Goal: Task Accomplishment & Management: Use online tool/utility

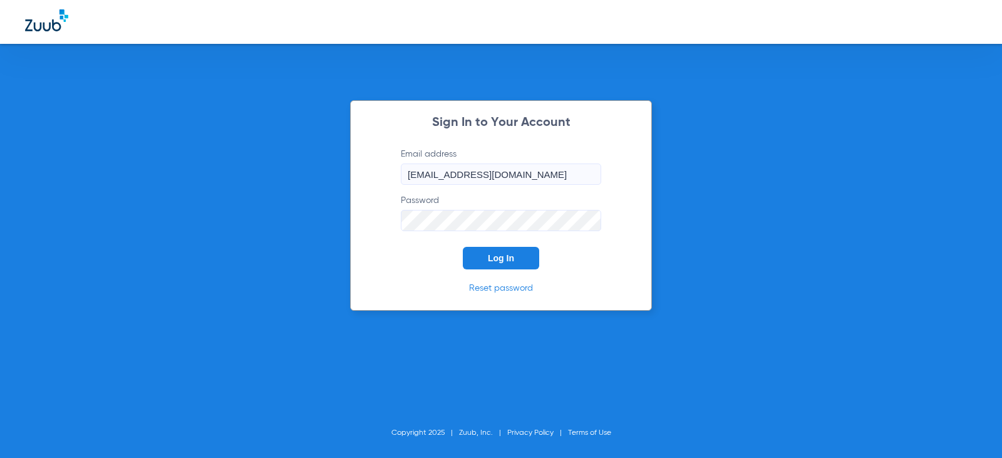
click at [507, 250] on button "Log In" at bounding box center [501, 258] width 76 height 23
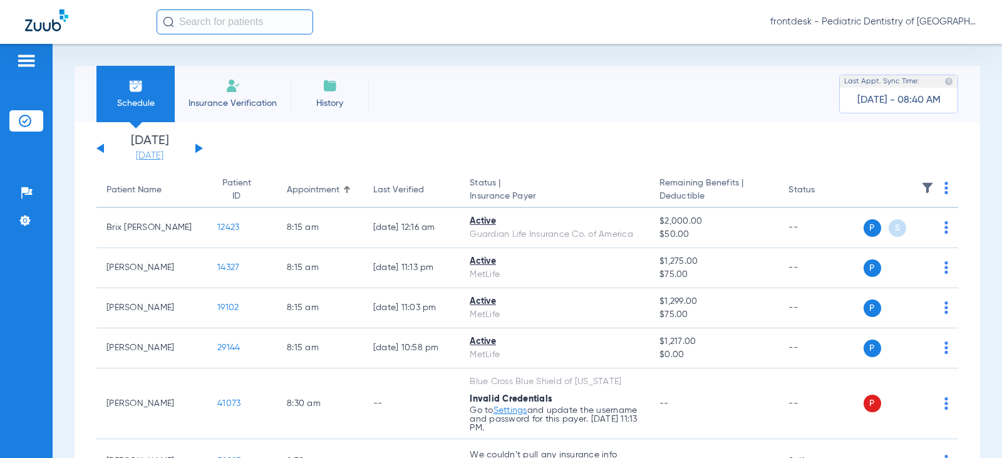
click at [159, 155] on link "[DATE]" at bounding box center [149, 156] width 75 height 13
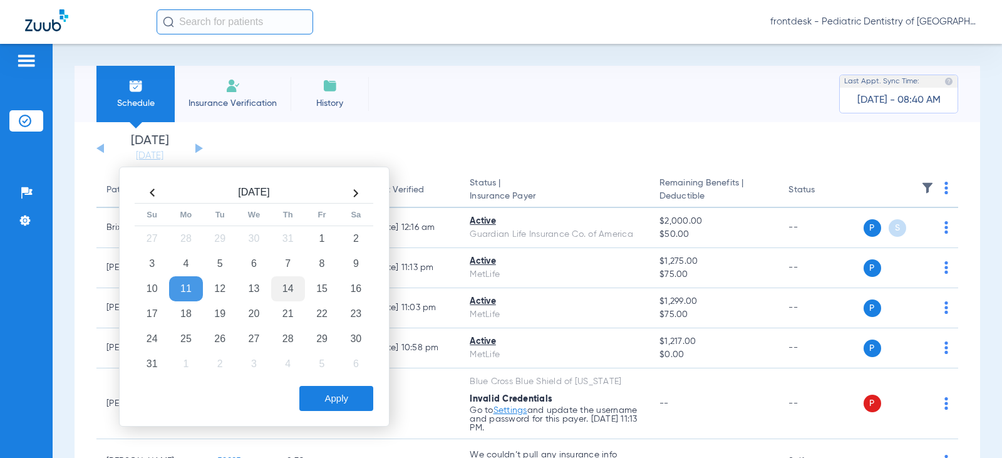
click at [290, 286] on td "14" at bounding box center [288, 288] width 34 height 25
click at [323, 396] on button "Apply" at bounding box center [336, 398] width 74 height 25
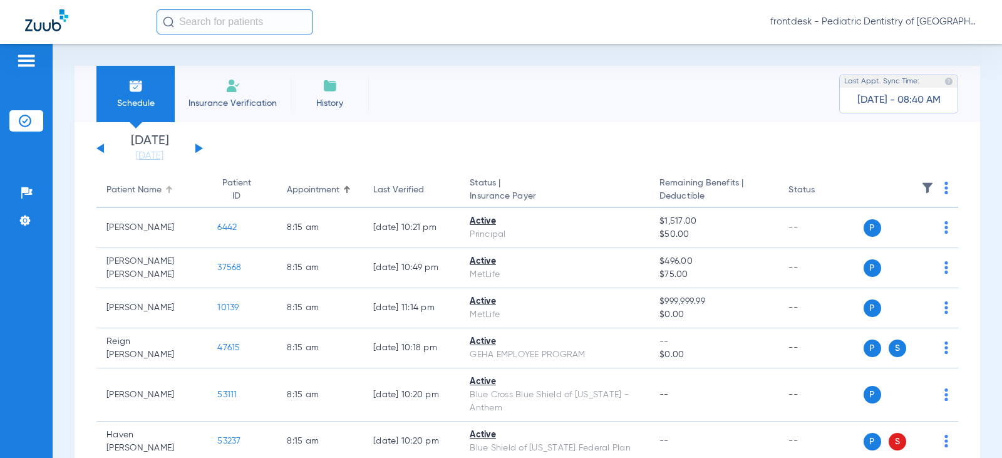
click at [148, 188] on div "Patient Name" at bounding box center [133, 189] width 55 height 13
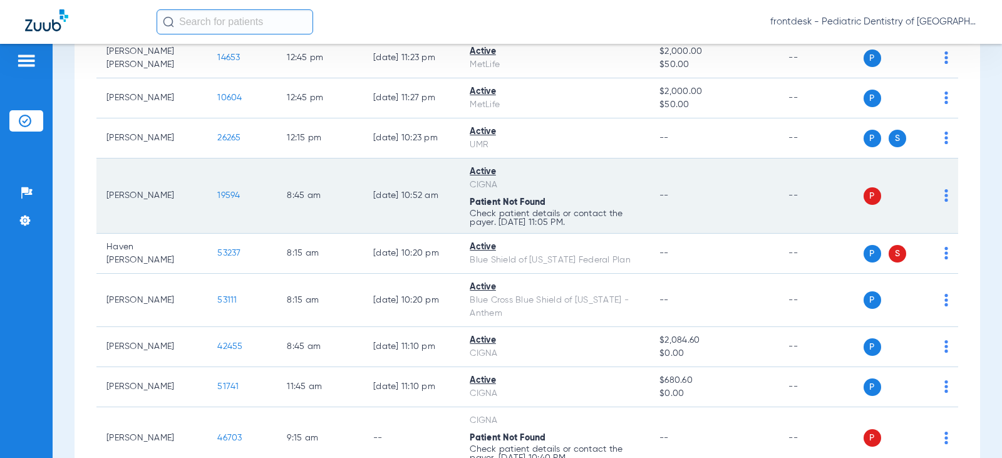
scroll to position [1378, 0]
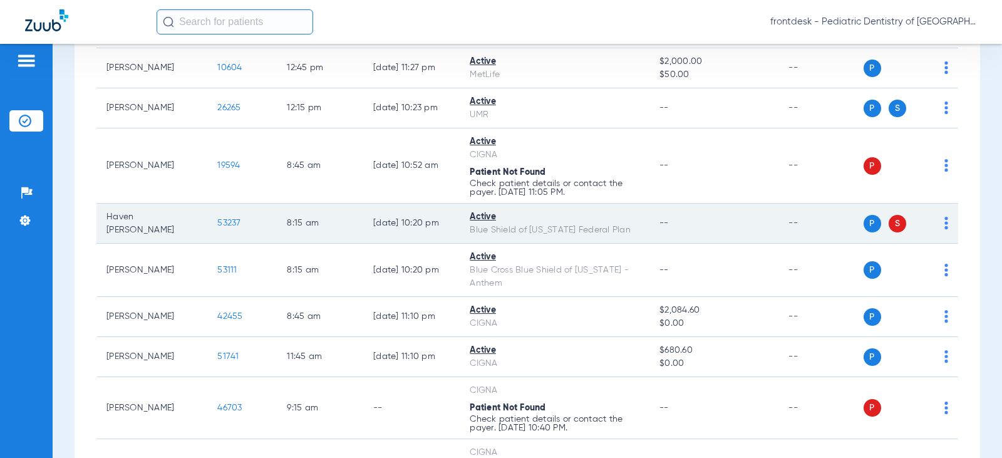
click at [934, 223] on div "P S" at bounding box center [906, 224] width 85 height 18
click at [939, 227] on td "P S" at bounding box center [911, 224] width 95 height 40
click at [944, 226] on img at bounding box center [946, 223] width 4 height 13
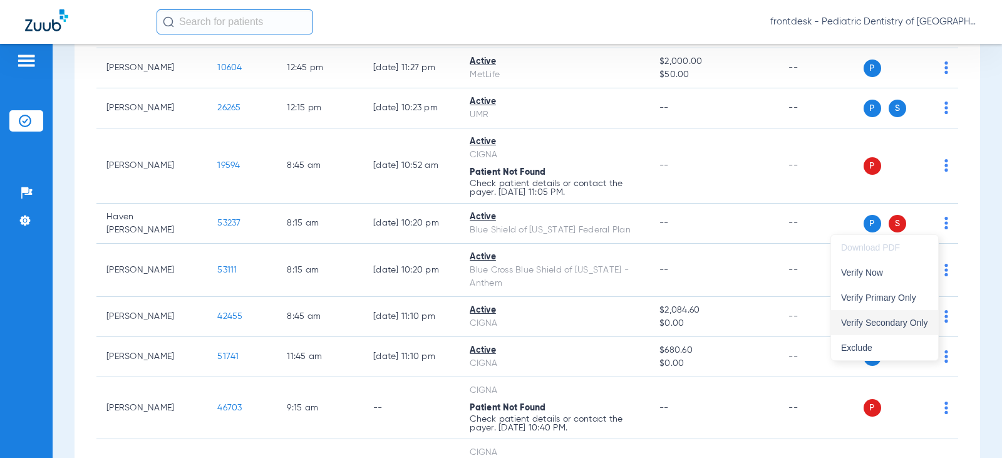
click at [888, 321] on span "Verify Secondary Only" at bounding box center [884, 322] width 87 height 9
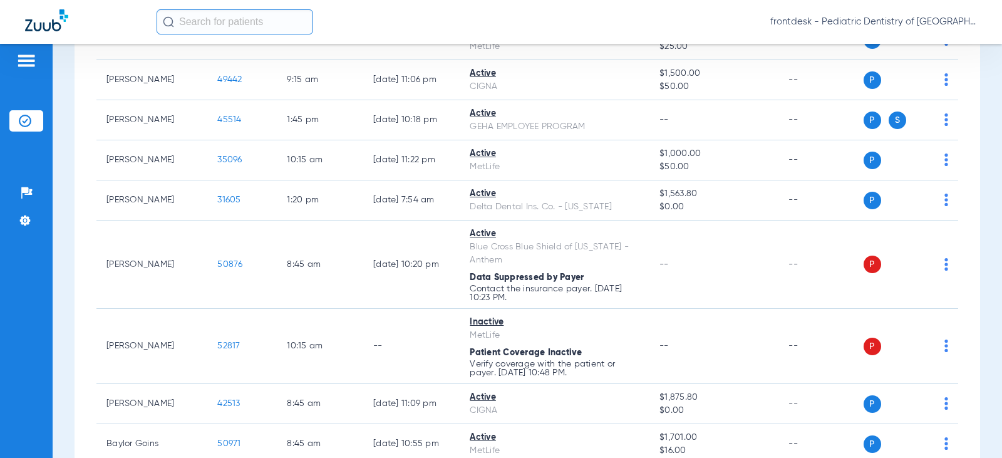
scroll to position [0, 0]
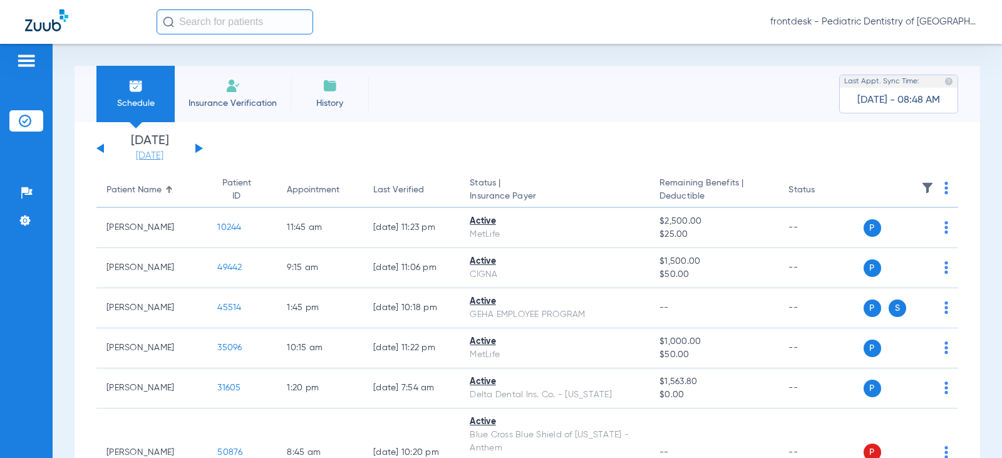
click at [143, 159] on link "[DATE]" at bounding box center [149, 156] width 75 height 13
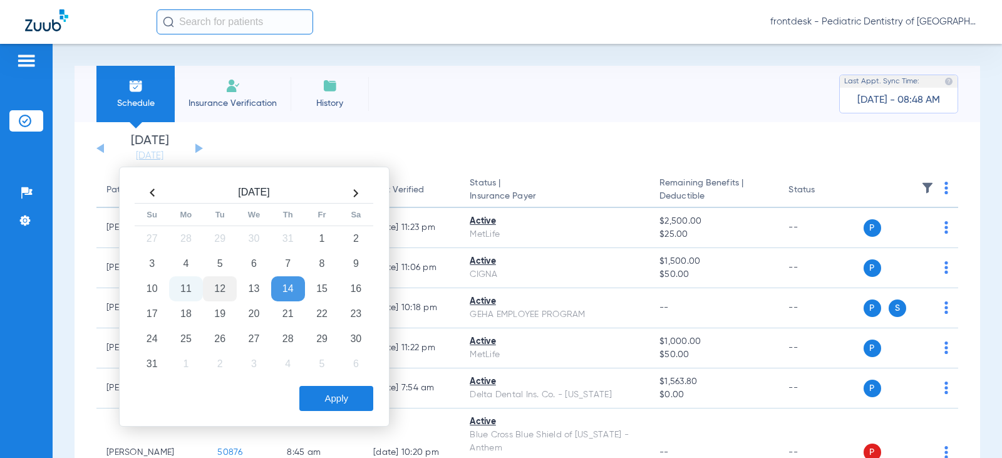
click at [222, 286] on td "12" at bounding box center [220, 288] width 34 height 25
click at [346, 393] on button "Apply" at bounding box center [336, 398] width 74 height 25
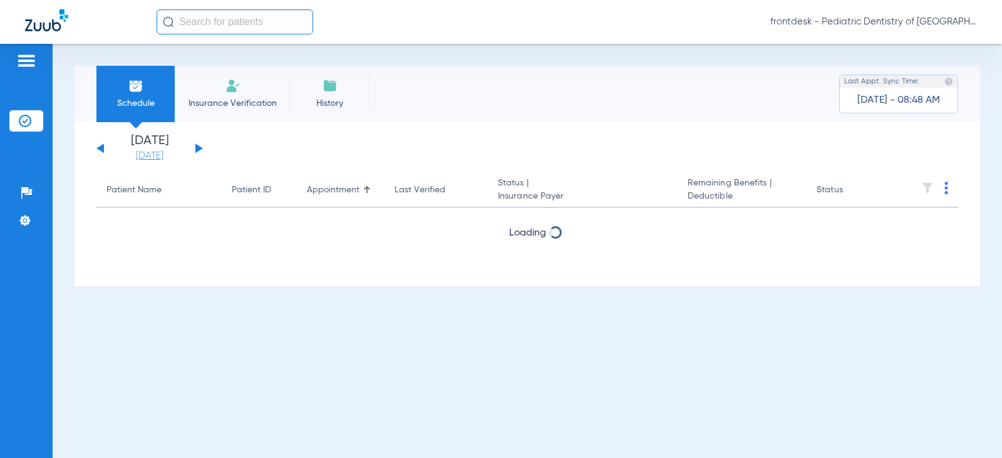
click at [156, 158] on link "[DATE]" at bounding box center [149, 156] width 75 height 13
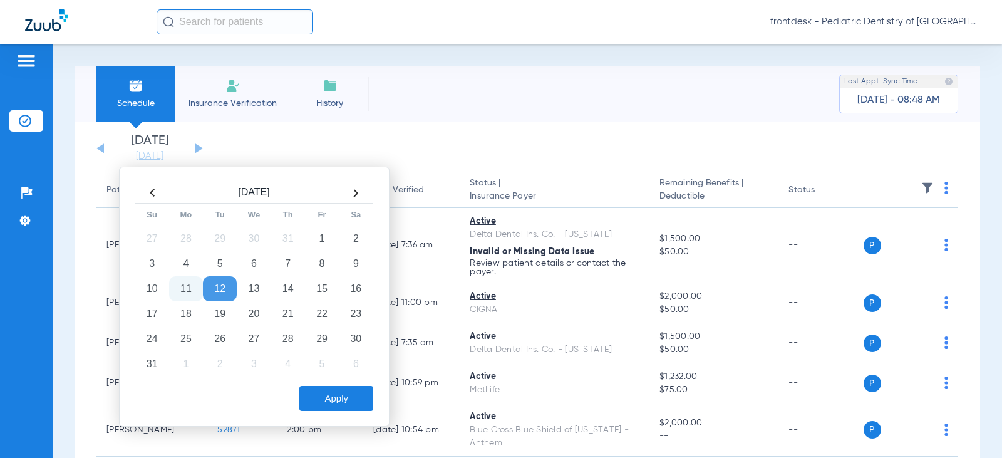
click at [406, 115] on div "Schedule Insurance Verification History Last Appt. Sync Time: [DATE] - 08:48 AM" at bounding box center [528, 94] width 906 height 56
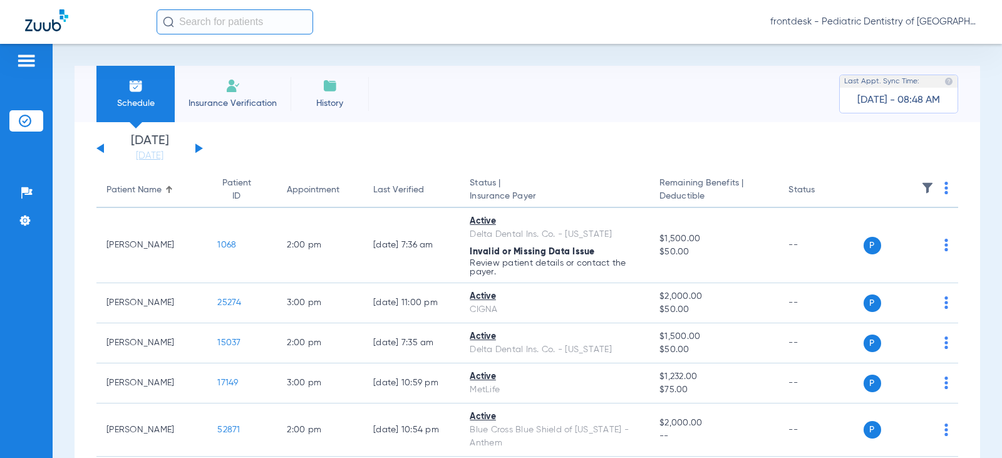
click at [162, 192] on div "Patient Name" at bounding box center [151, 189] width 91 height 13
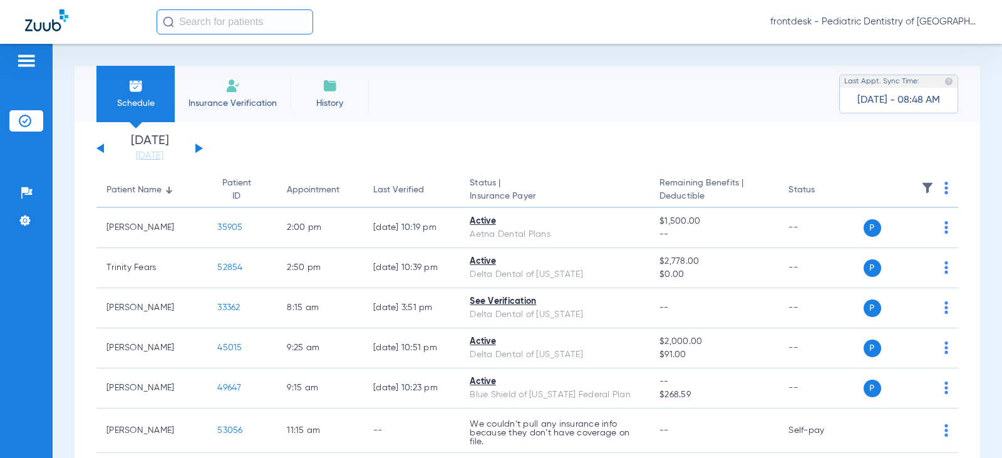
click at [154, 187] on div "Patient Name" at bounding box center [133, 189] width 55 height 13
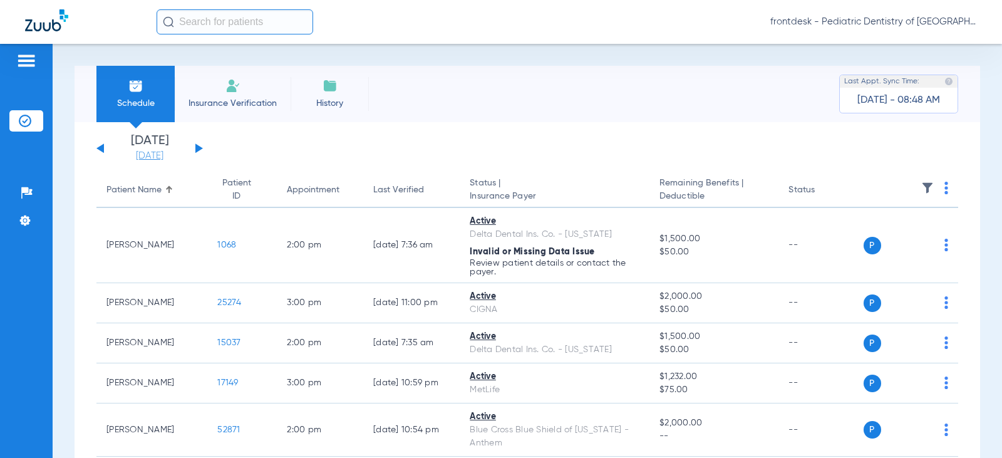
click at [170, 153] on link "[DATE]" at bounding box center [149, 156] width 75 height 13
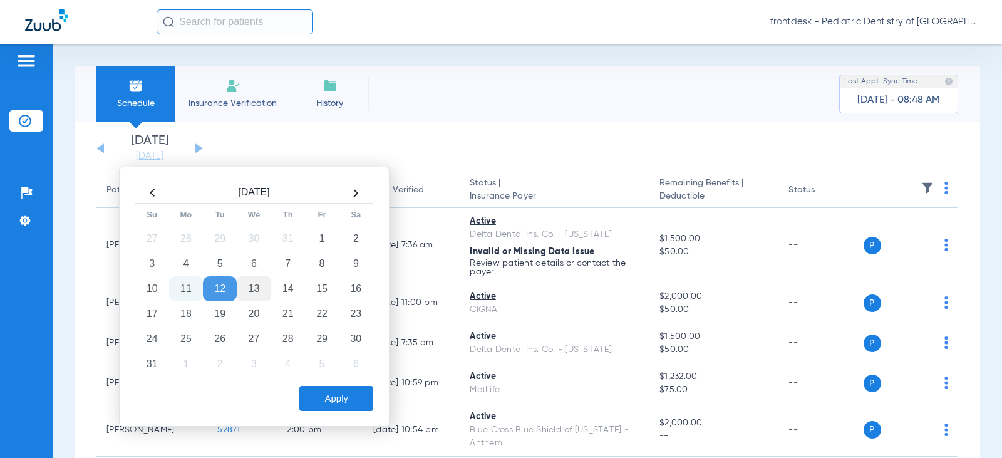
click at [259, 291] on td "13" at bounding box center [254, 288] width 34 height 25
click at [344, 398] on button "Apply" at bounding box center [336, 398] width 74 height 25
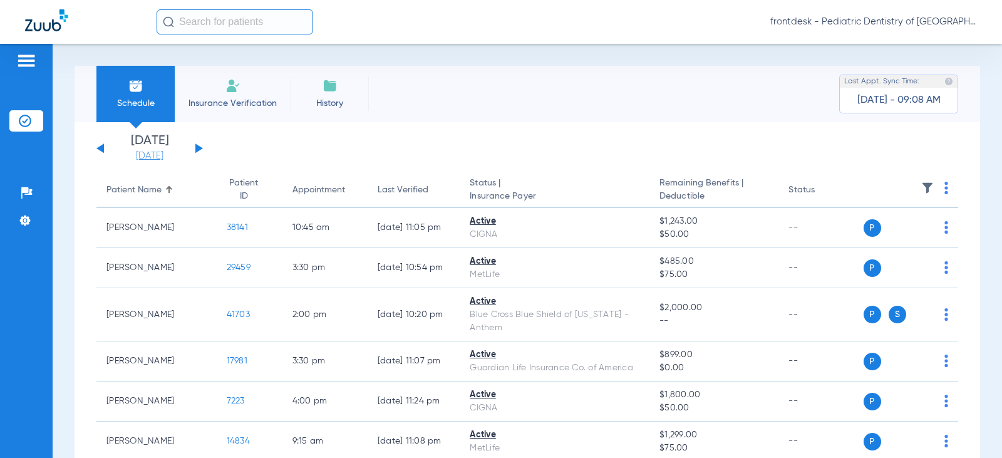
click at [138, 153] on link "[DATE]" at bounding box center [149, 156] width 75 height 13
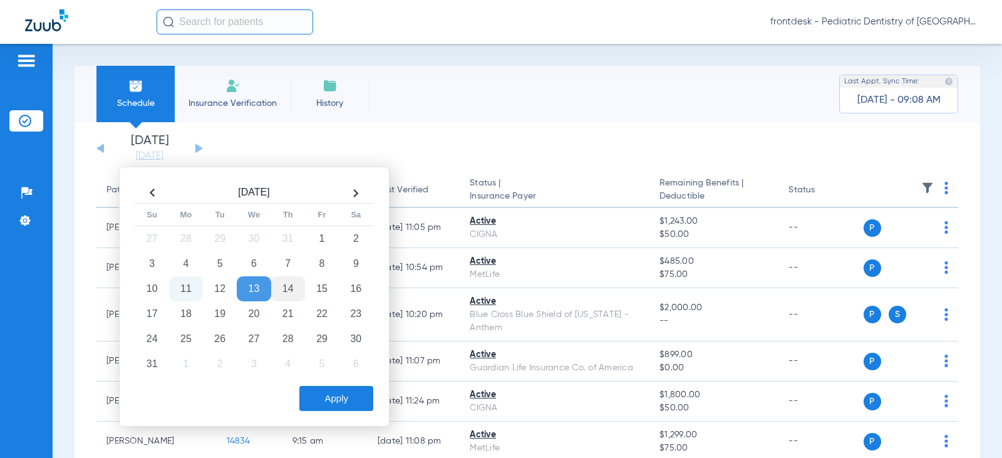
click at [286, 287] on td "14" at bounding box center [288, 288] width 34 height 25
drag, startPoint x: 350, startPoint y: 392, endPoint x: 341, endPoint y: 392, distance: 9.4
click at [350, 392] on button "Apply" at bounding box center [336, 398] width 74 height 25
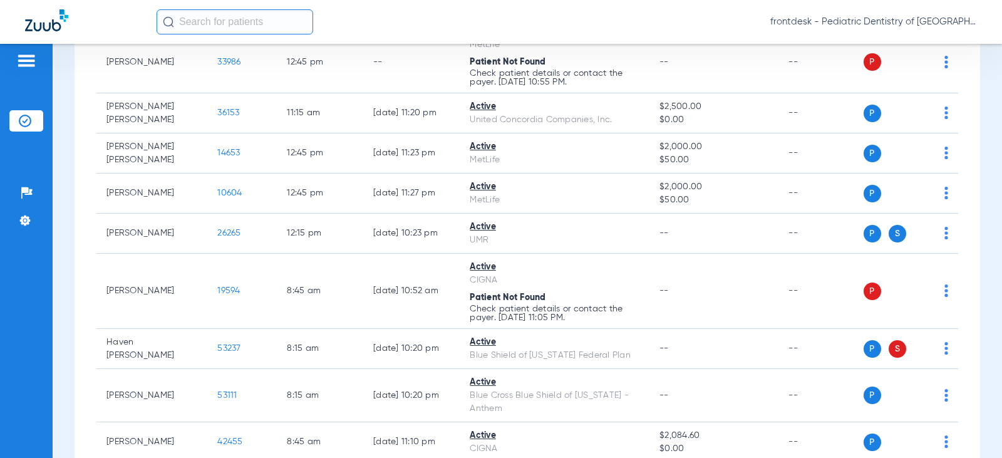
scroll to position [1315, 0]
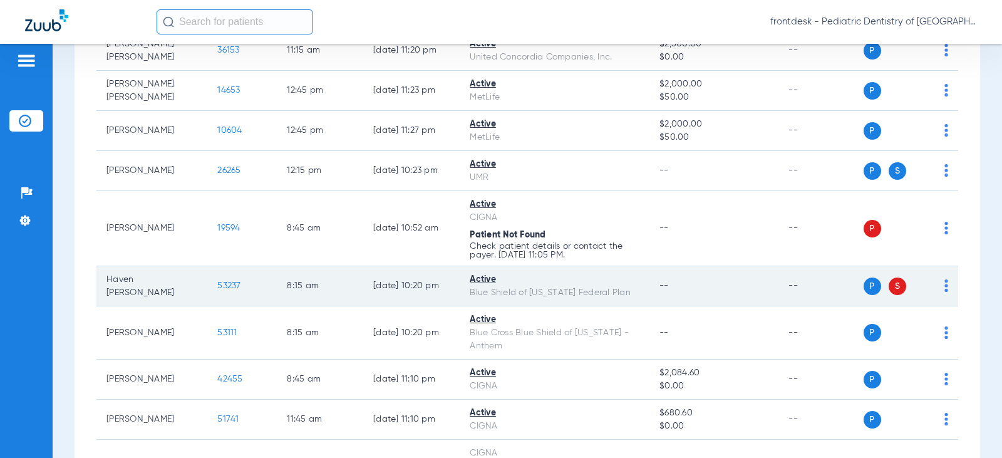
click at [944, 285] on img at bounding box center [946, 285] width 4 height 13
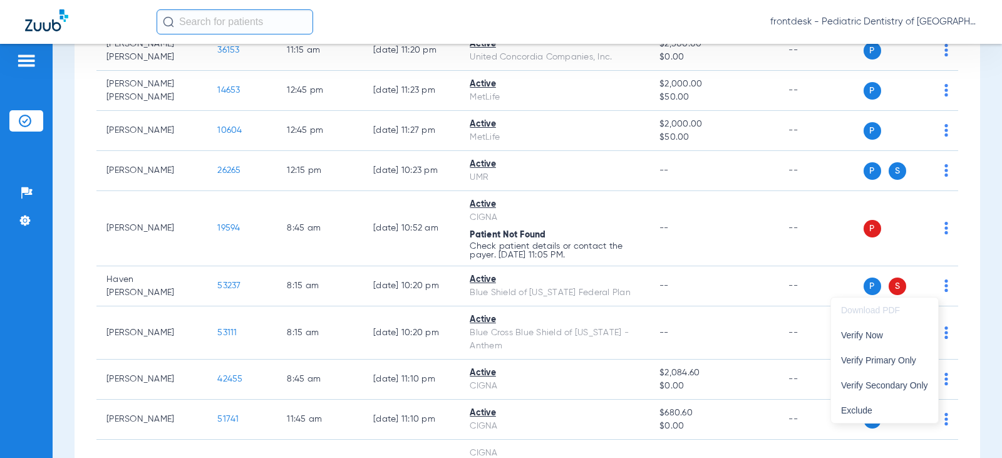
click at [472, 279] on div at bounding box center [501, 229] width 1002 height 458
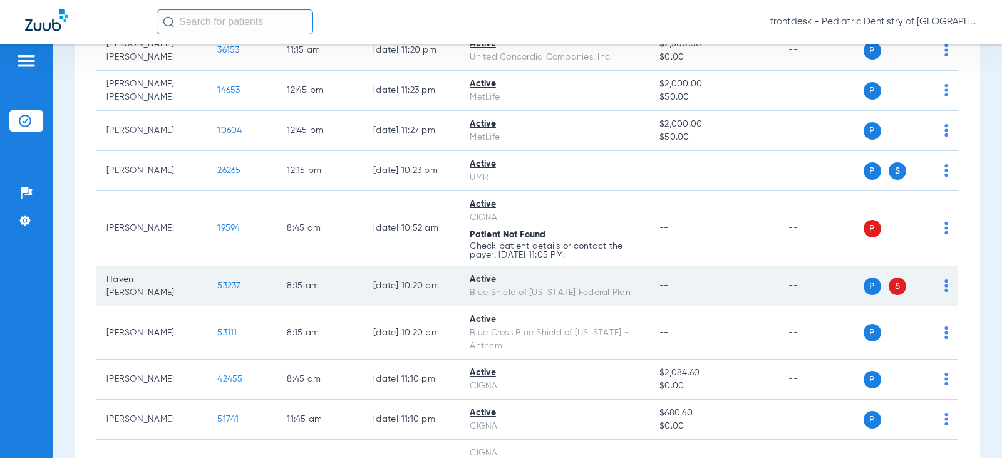
click at [222, 286] on span "53237" at bounding box center [228, 285] width 23 height 9
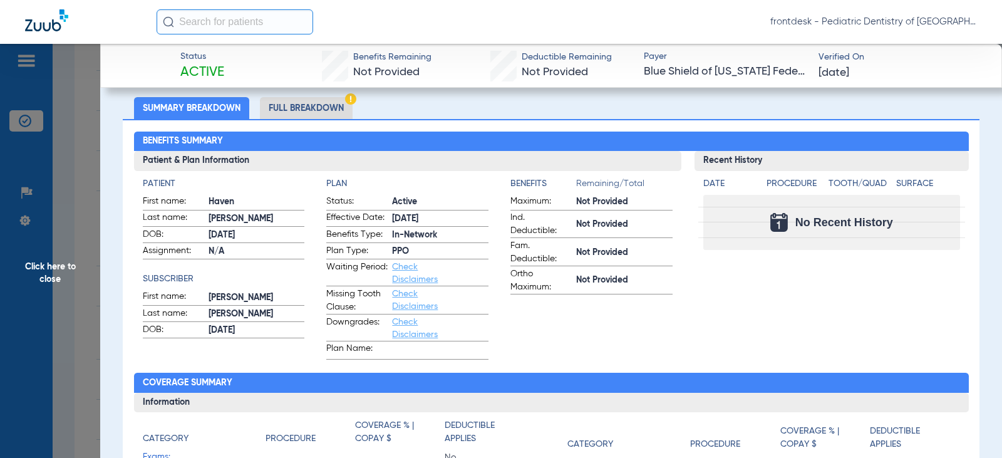
scroll to position [63, 0]
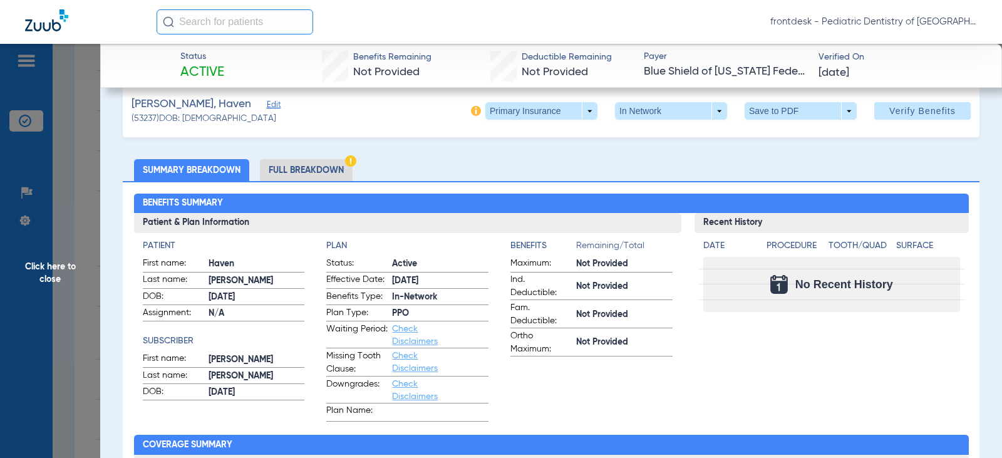
scroll to position [0, 0]
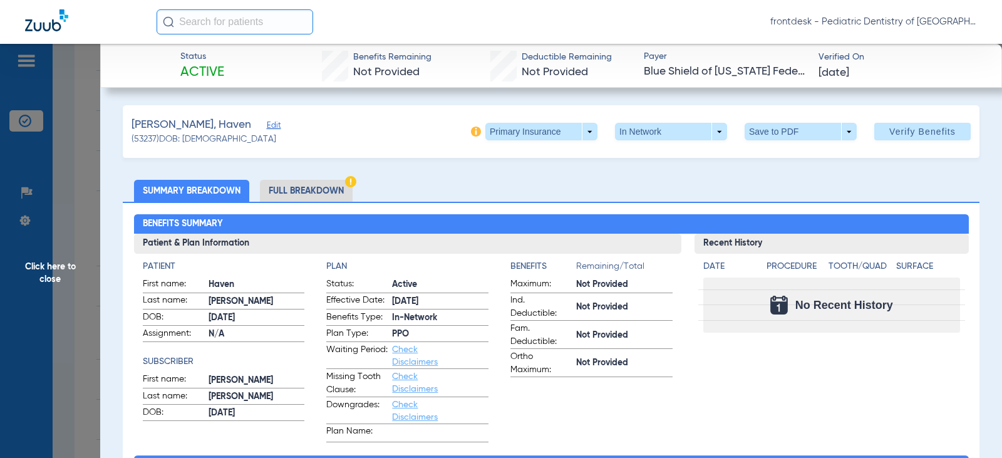
click at [76, 140] on span "Click here to close" at bounding box center [50, 273] width 100 height 458
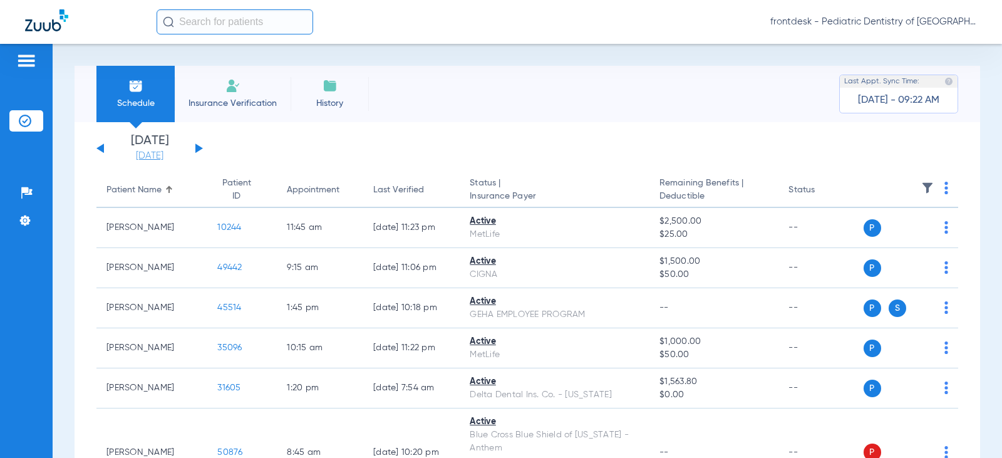
click at [142, 160] on link "[DATE]" at bounding box center [149, 156] width 75 height 13
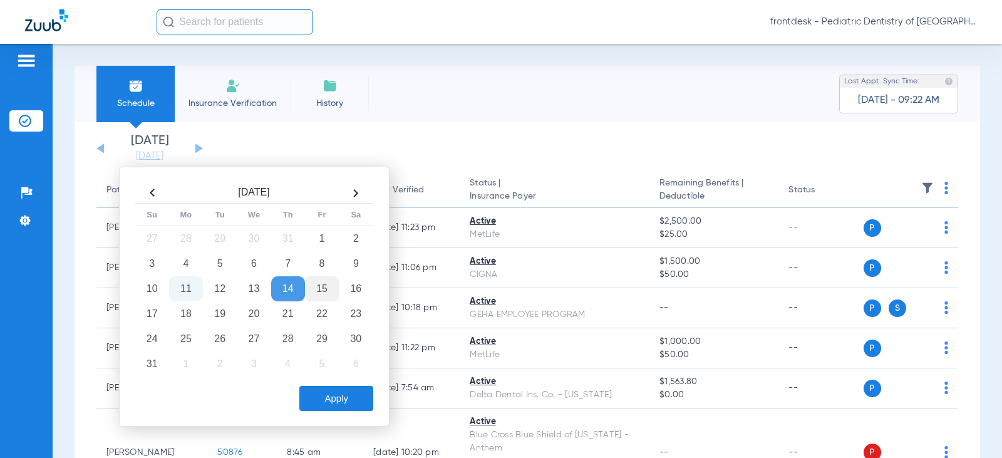
click at [319, 284] on td "15" at bounding box center [322, 288] width 34 height 25
click at [327, 398] on button "Apply" at bounding box center [336, 398] width 74 height 25
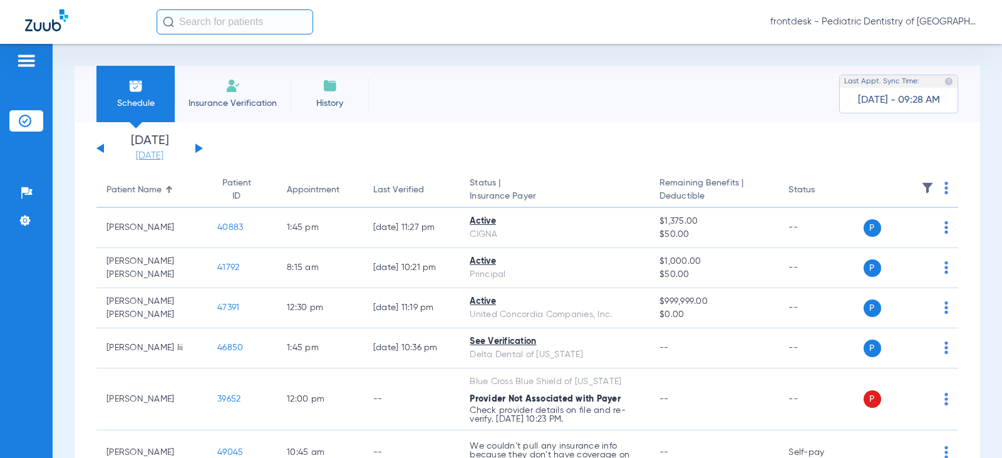
click at [158, 157] on link "[DATE]" at bounding box center [149, 156] width 75 height 13
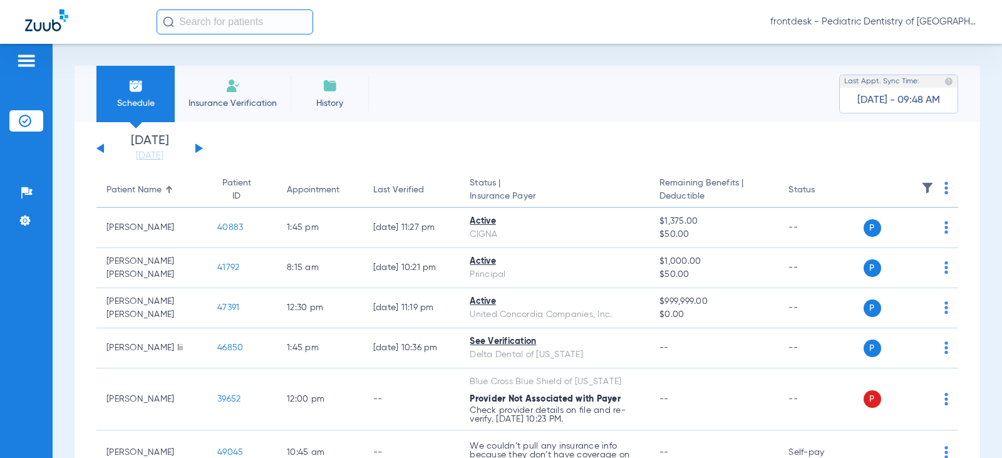
click at [502, 97] on div "Schedule Insurance Verification History Last Appt. Sync Time: [DATE] - 09:48 AM" at bounding box center [528, 94] width 906 height 56
click at [160, 155] on link "[DATE]" at bounding box center [149, 156] width 75 height 13
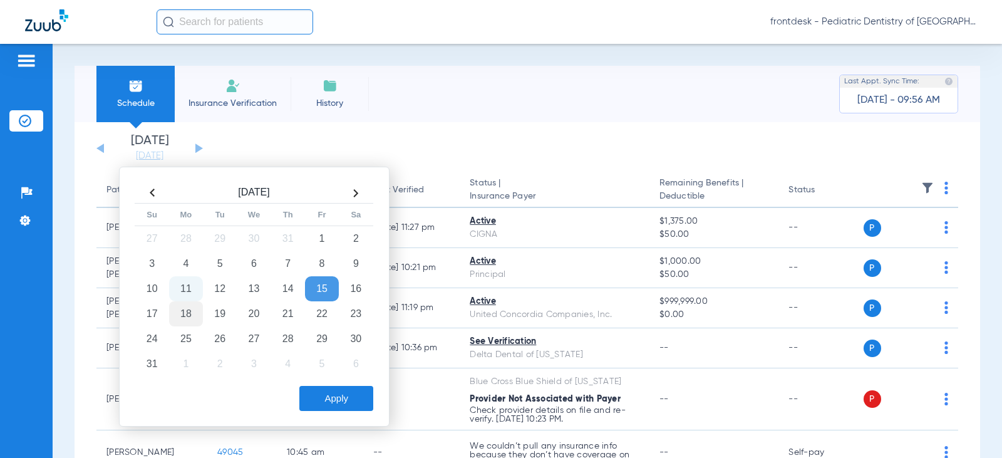
click at [187, 314] on td "18" at bounding box center [186, 313] width 34 height 25
click at [334, 404] on button "Apply" at bounding box center [336, 398] width 74 height 25
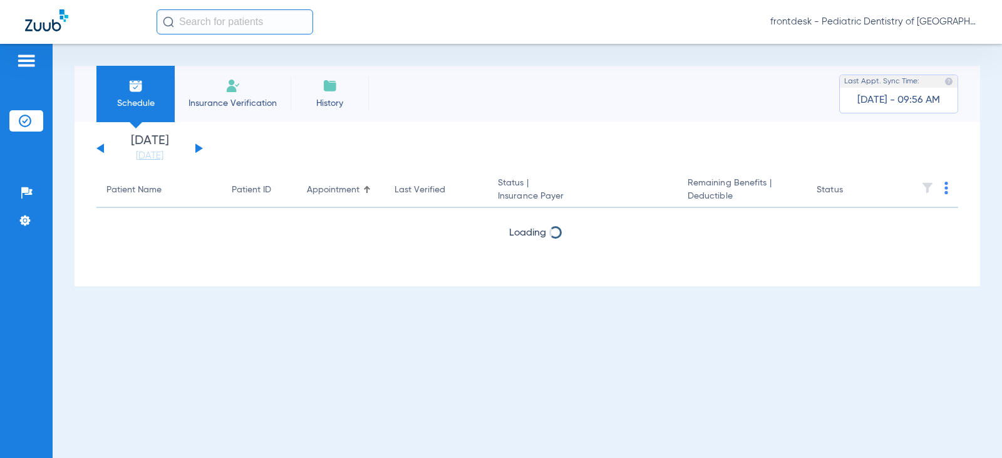
click at [483, 91] on div "Schedule Insurance Verification History Last Appt. Sync Time: [DATE] - 09:56 AM" at bounding box center [528, 94] width 906 height 56
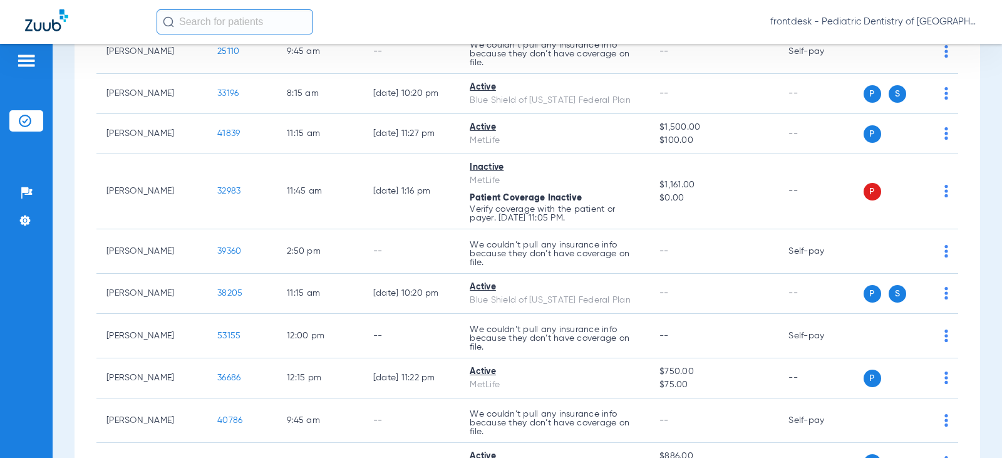
scroll to position [1190, 0]
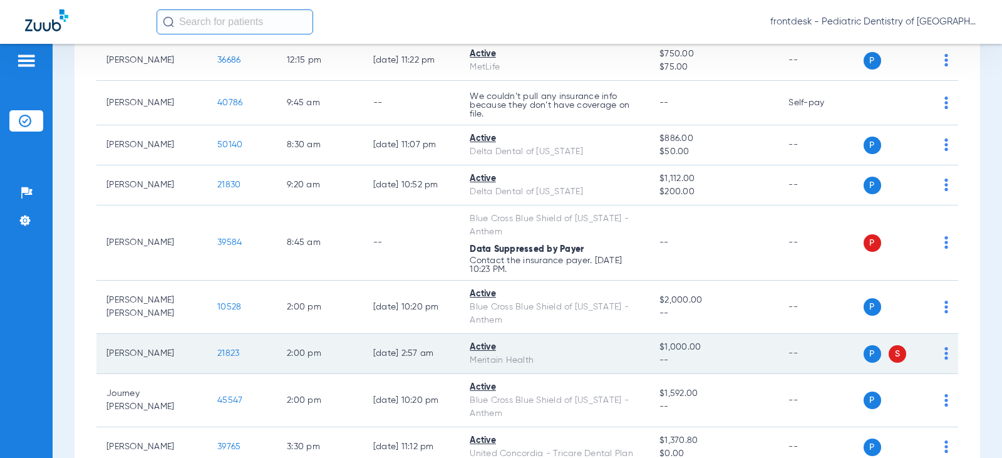
click at [944, 353] on img at bounding box center [946, 353] width 4 height 13
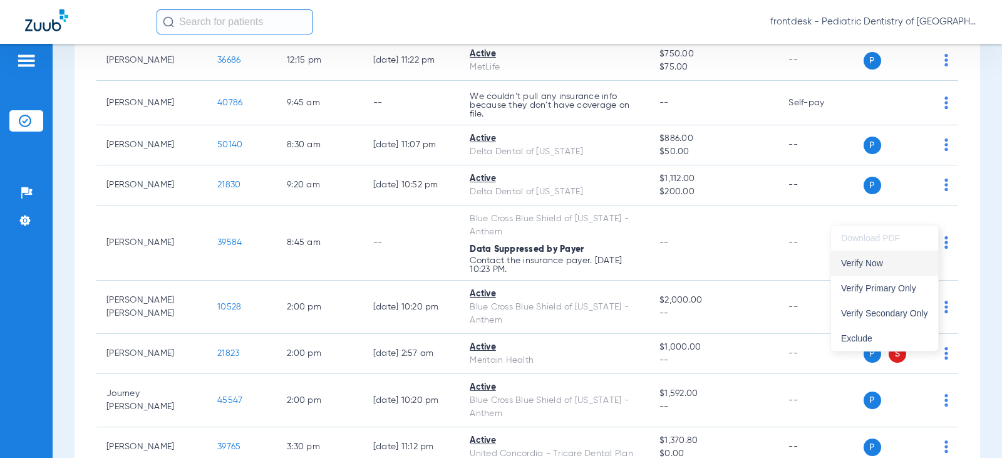
click at [870, 264] on span "Verify Now" at bounding box center [884, 263] width 87 height 9
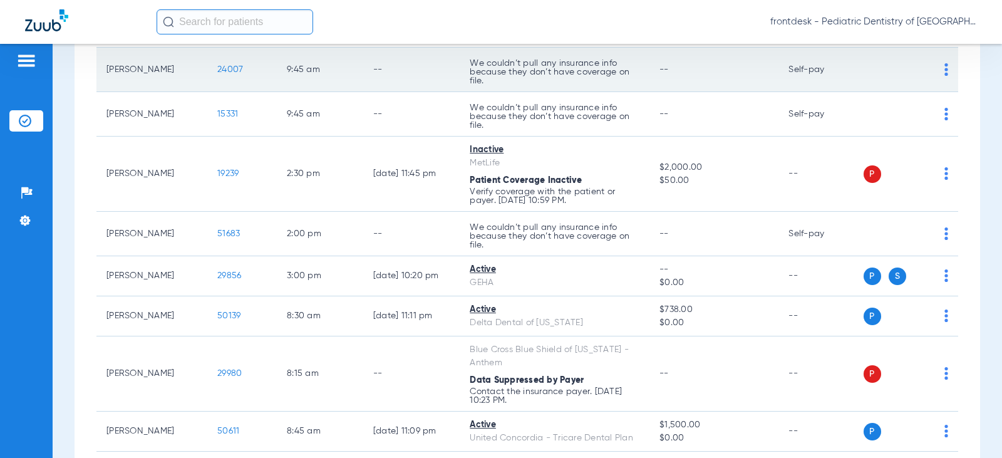
scroll to position [1941, 0]
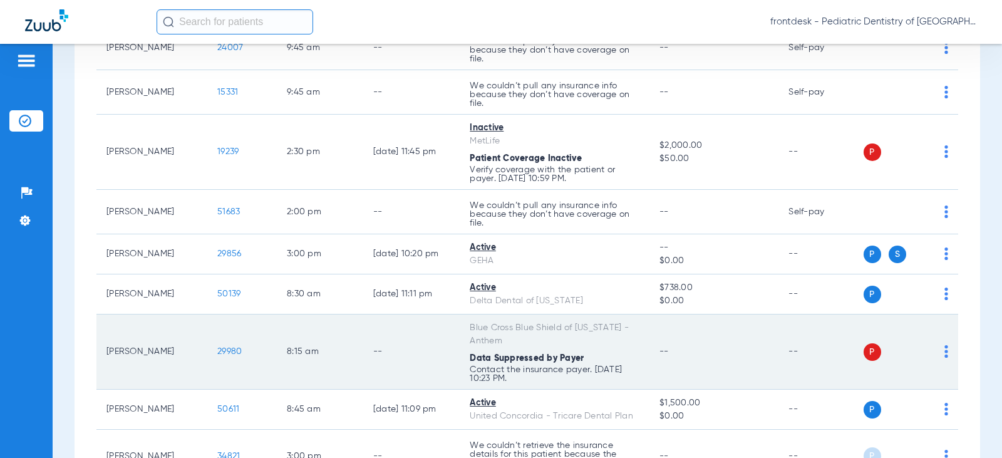
click at [931, 349] on div "P S" at bounding box center [906, 352] width 85 height 18
click at [939, 351] on td "P S" at bounding box center [911, 351] width 95 height 75
click at [944, 351] on img at bounding box center [946, 351] width 4 height 13
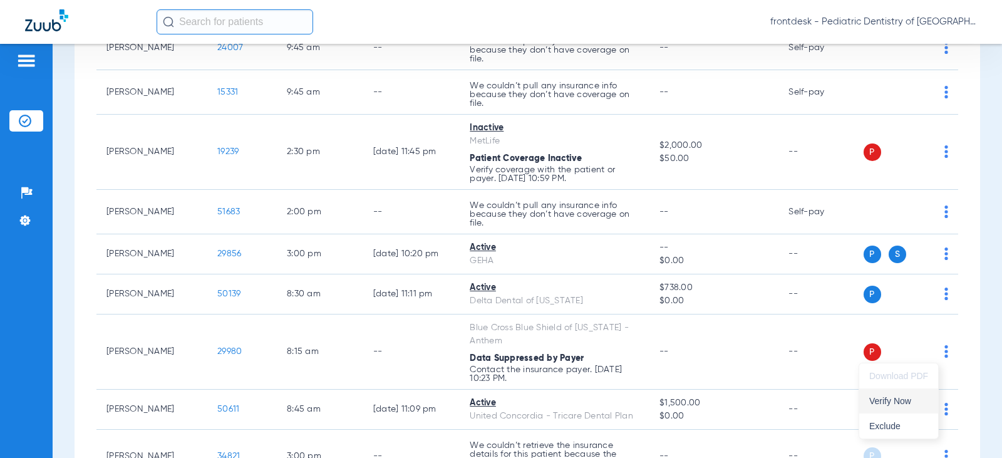
click at [891, 405] on span "Verify Now" at bounding box center [898, 400] width 59 height 9
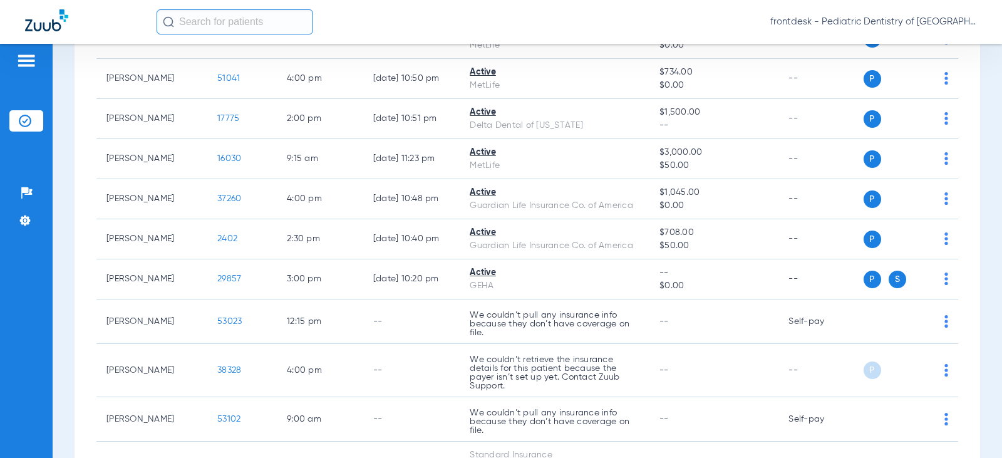
scroll to position [2908, 0]
click at [69, 160] on div "Schedule Insurance Verification History Last Appt. Sync Time: [DATE] - 10:32 AM…" at bounding box center [527, 251] width 949 height 414
click at [974, 191] on div "Schedule Insurance Verification History Last Appt. Sync Time: [DATE] - 10:35 AM…" at bounding box center [527, 251] width 949 height 414
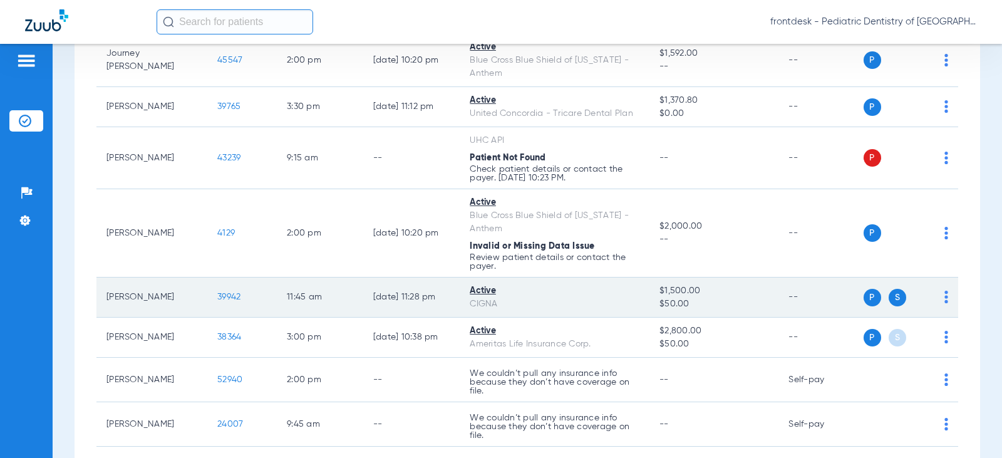
scroll to position [1566, 0]
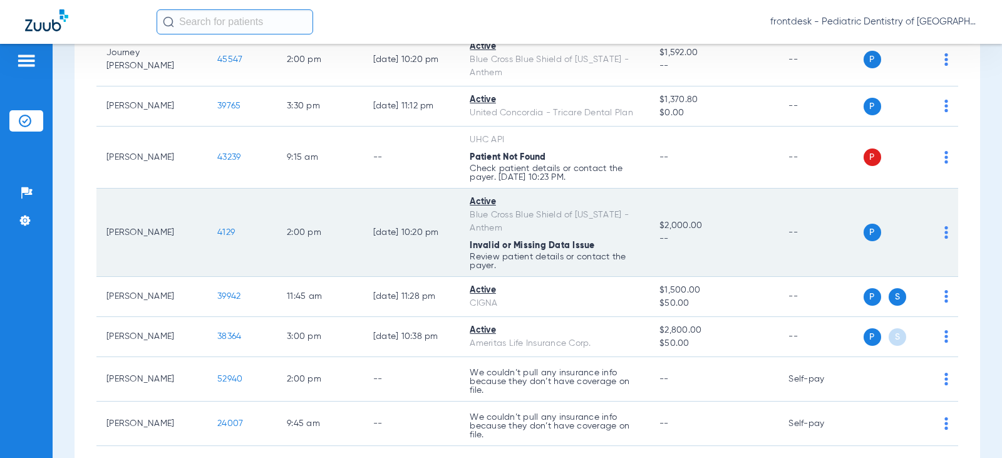
click at [939, 235] on td "P S" at bounding box center [911, 232] width 95 height 88
click at [944, 234] on img at bounding box center [946, 232] width 4 height 13
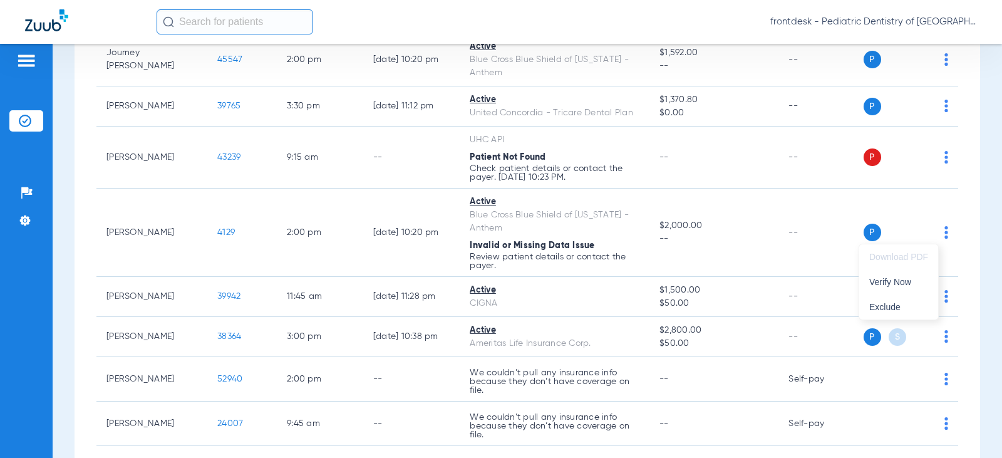
click at [860, 230] on div at bounding box center [501, 229] width 1002 height 458
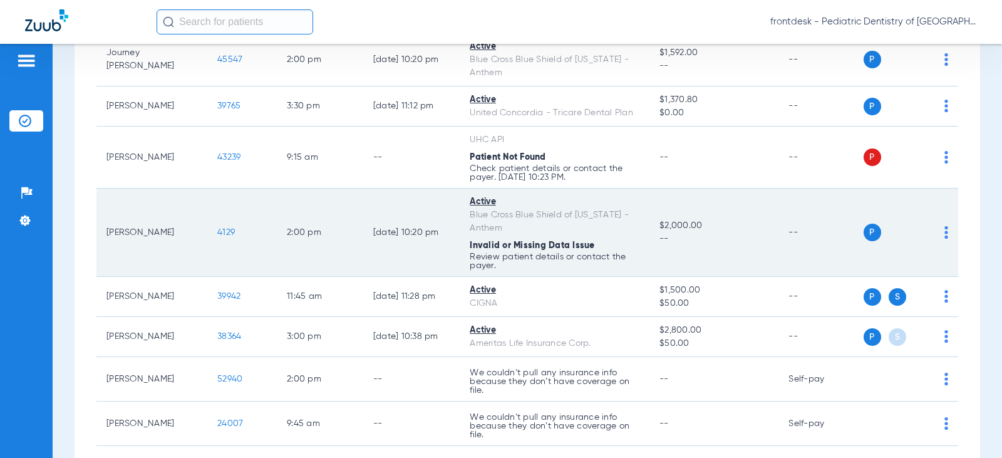
click at [487, 219] on div "Blue Cross Blue Shield of [US_STATE] - Anthem" at bounding box center [555, 222] width 170 height 26
click at [477, 204] on div "Active" at bounding box center [555, 201] width 170 height 13
click at [413, 234] on td "[DATE] 10:20 PM" at bounding box center [411, 232] width 97 height 88
click at [217, 230] on span "4129" at bounding box center [226, 232] width 18 height 9
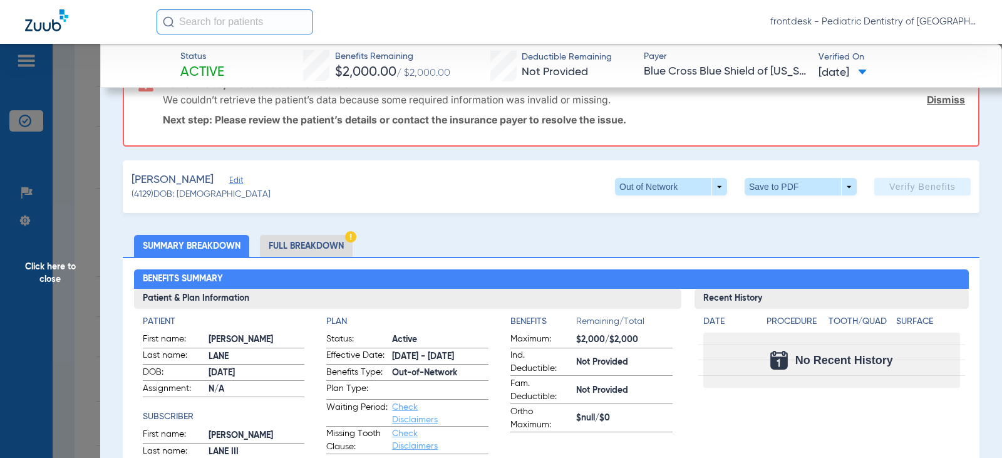
scroll to position [125, 0]
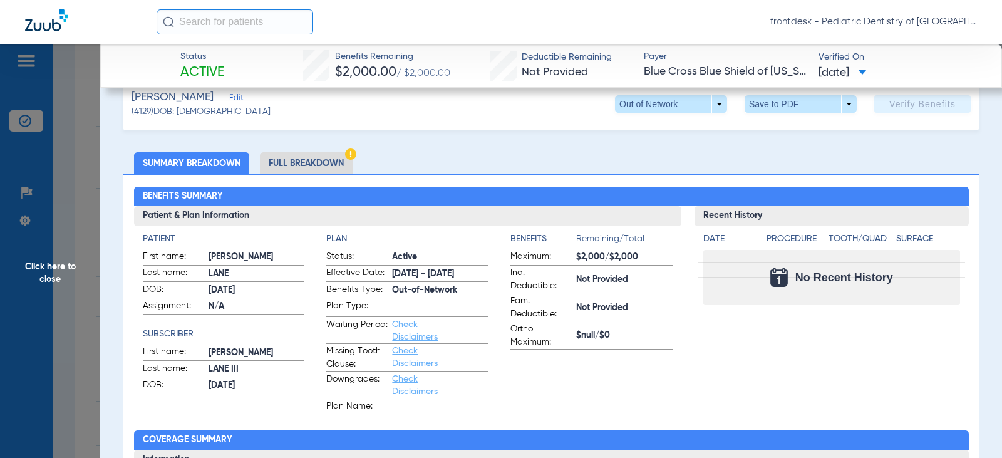
click at [76, 210] on span "Click here to close" at bounding box center [50, 273] width 100 height 458
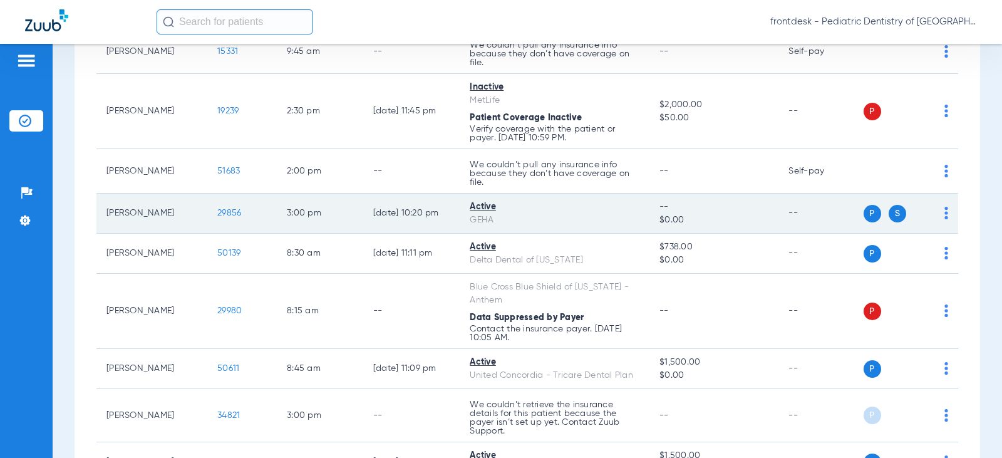
scroll to position [2004, 0]
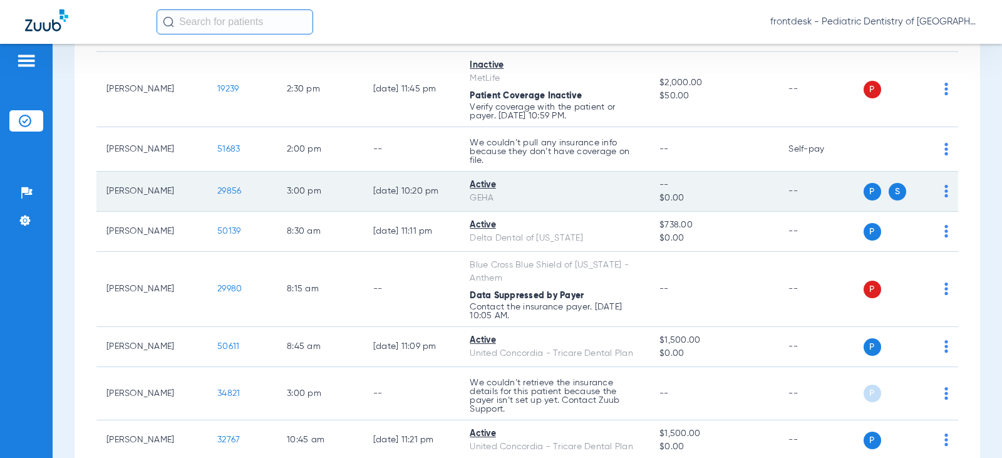
click at [123, 194] on td "[PERSON_NAME]" at bounding box center [151, 192] width 111 height 40
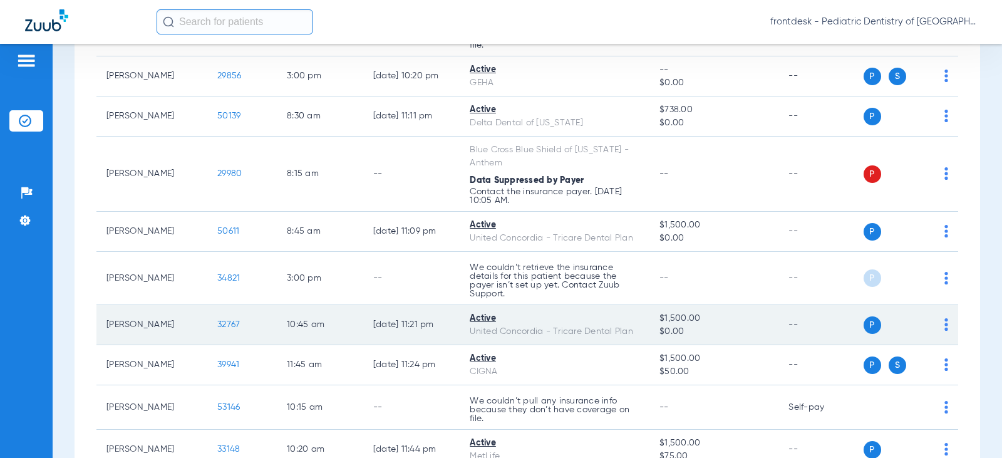
scroll to position [2129, 0]
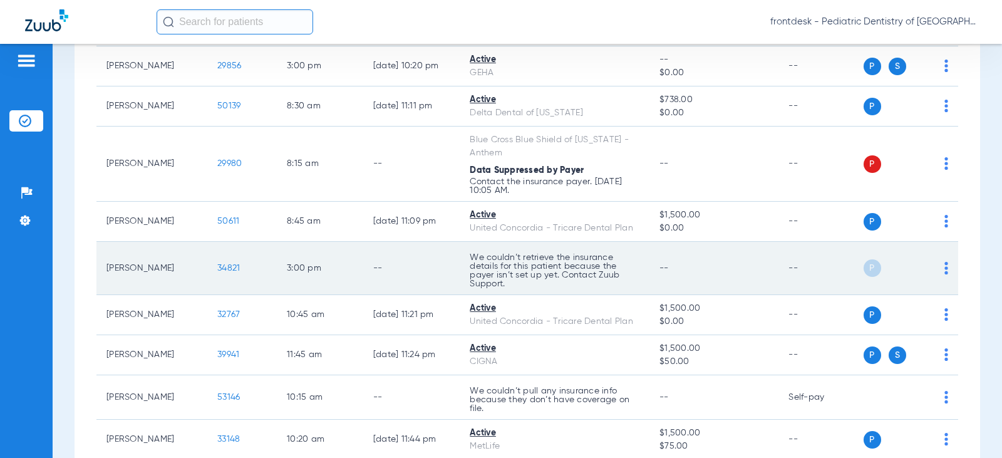
click at [152, 275] on td "[PERSON_NAME]" at bounding box center [151, 268] width 111 height 53
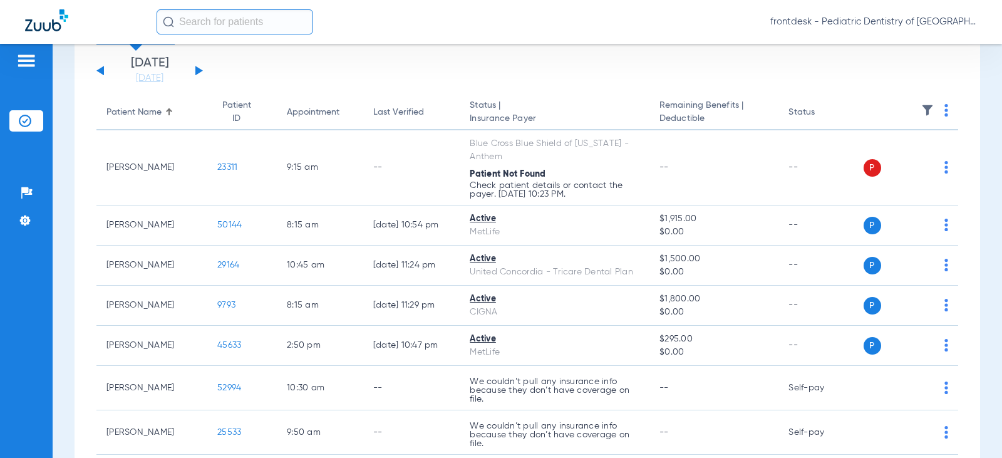
scroll to position [63, 0]
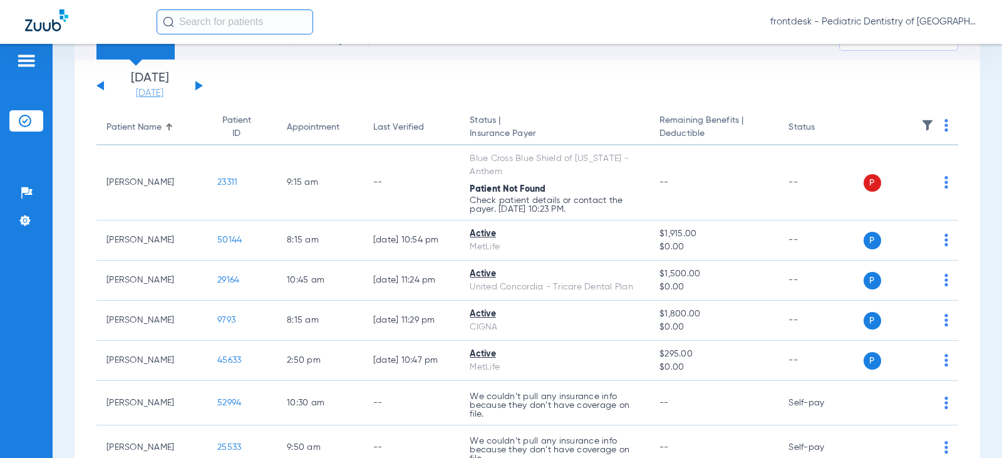
click at [155, 92] on link "[DATE]" at bounding box center [149, 93] width 75 height 13
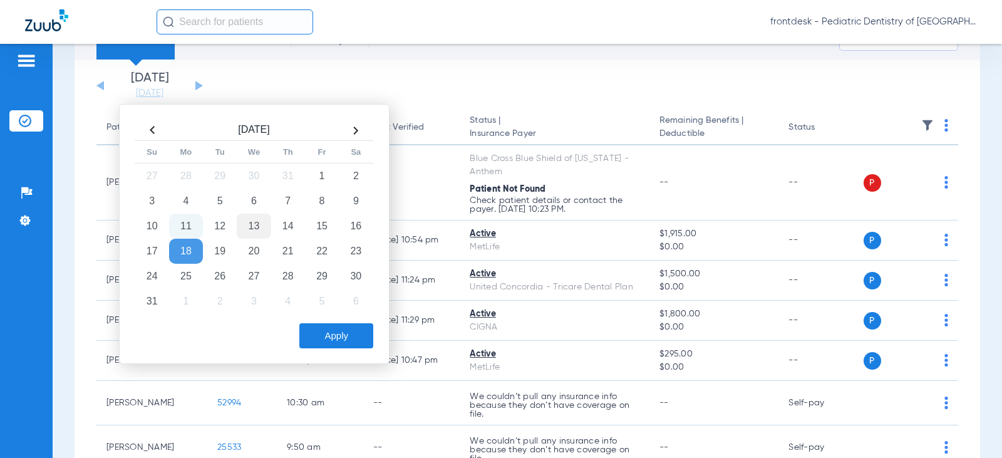
click at [253, 225] on td "13" at bounding box center [254, 226] width 34 height 25
click at [335, 343] on button "Apply" at bounding box center [336, 335] width 74 height 25
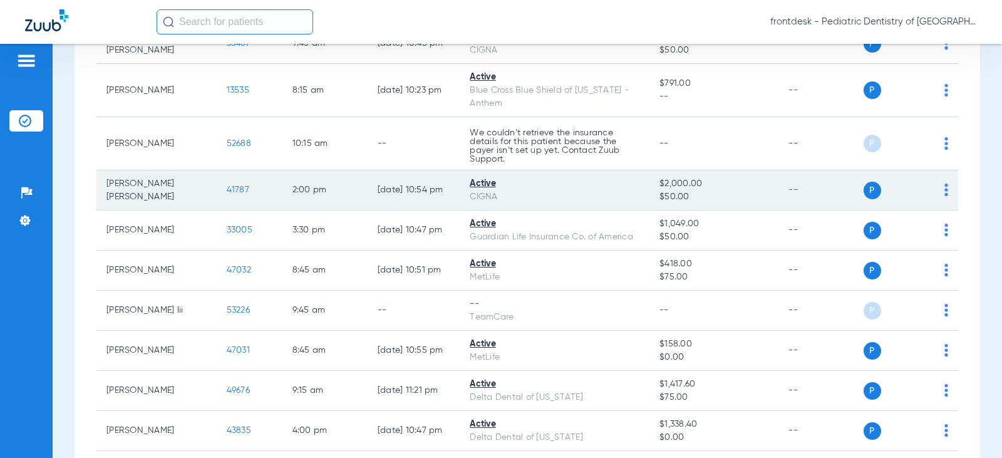
scroll to position [814, 0]
